Goal: Manage account settings

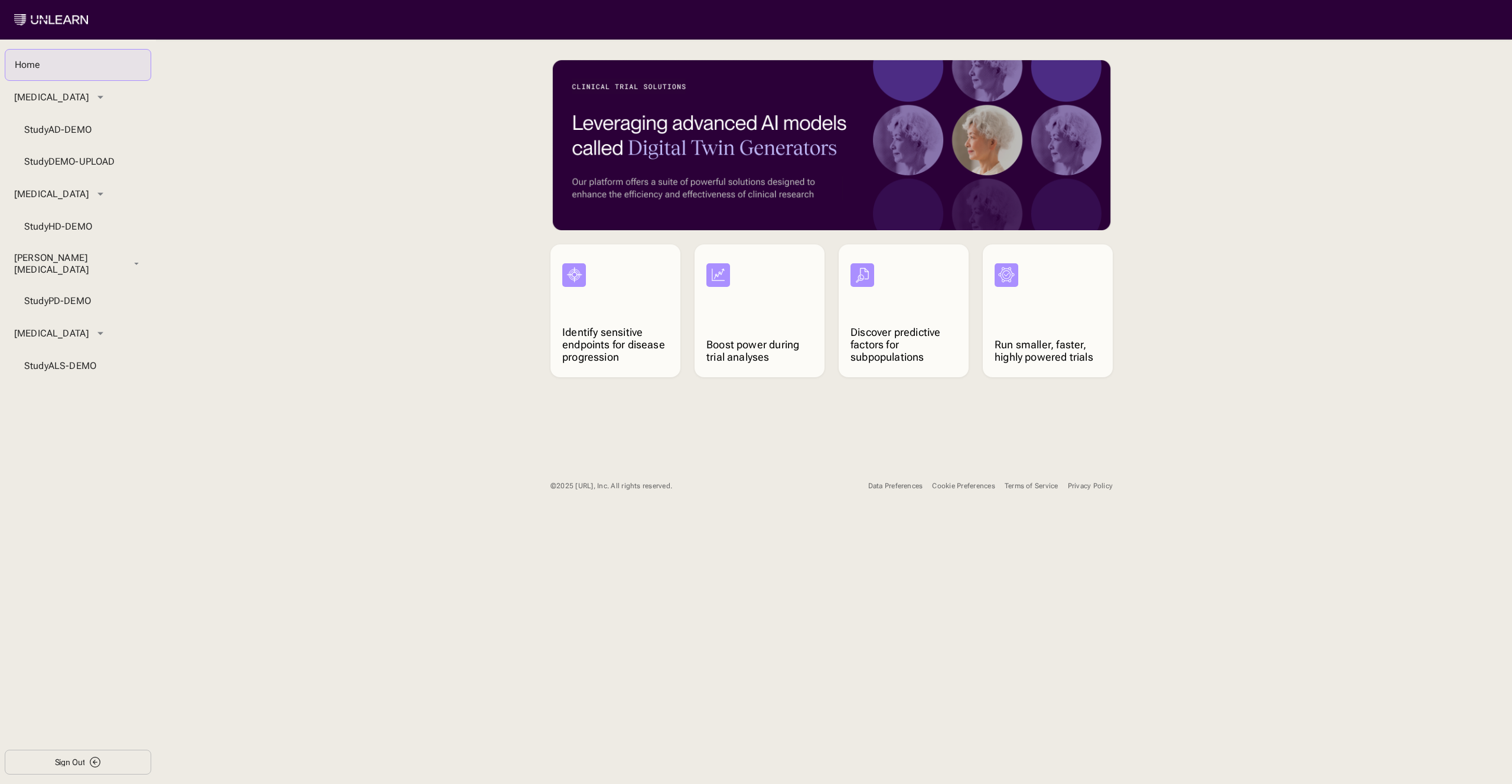
click at [307, 117] on main "Identify sensitive endpoints for disease progression Boost power during trial a…" at bounding box center [831, 275] width 1333 height 443
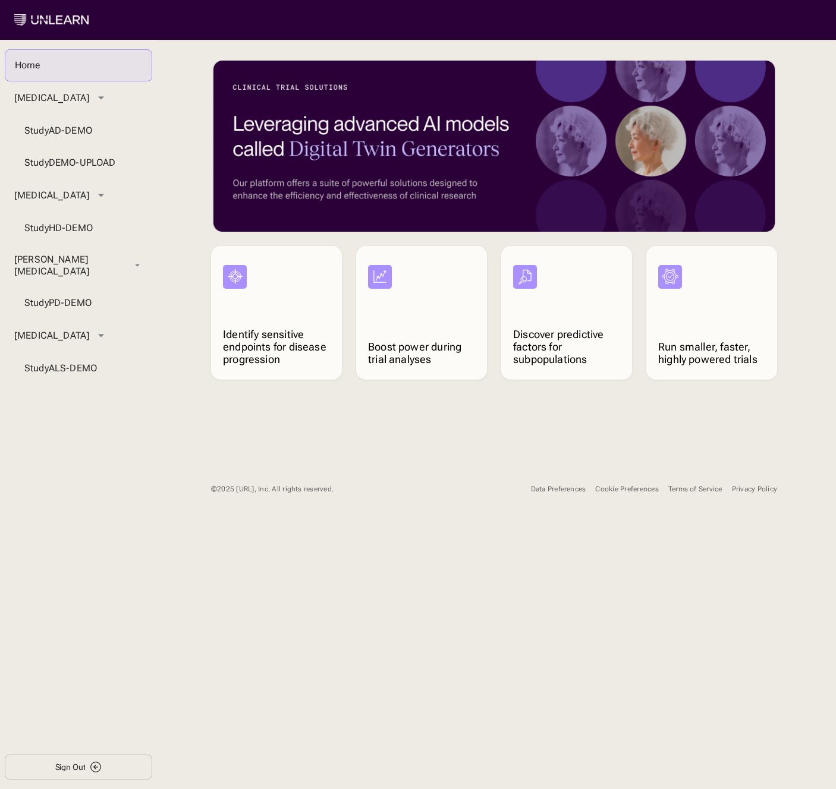
click at [539, 485] on div "Data Preferences" at bounding box center [558, 489] width 55 height 9
